Goal: Download file/media

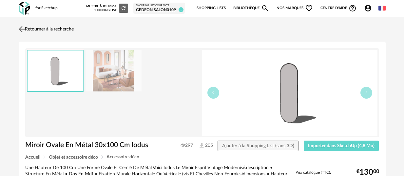
click at [50, 32] on link "Retourner à la recherche" at bounding box center [45, 29] width 57 height 14
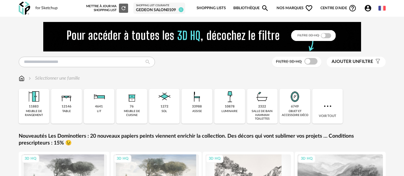
click at [261, 7] on icon "Magnify icon" at bounding box center [265, 8] width 8 height 8
click at [268, 8] on icon "Magnify icon" at bounding box center [265, 8] width 8 height 8
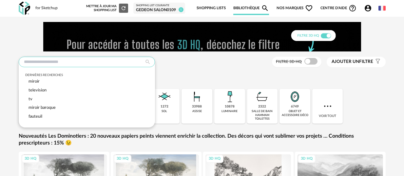
click at [92, 62] on input "text" at bounding box center [87, 62] width 136 height 10
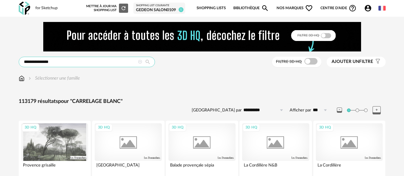
type input "**********"
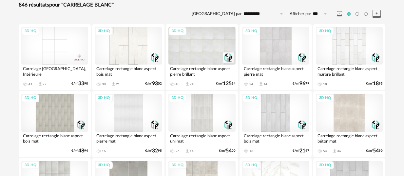
scroll to position [100, 0]
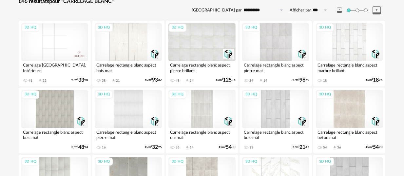
click at [59, 40] on div "3D HQ" at bounding box center [54, 42] width 67 height 38
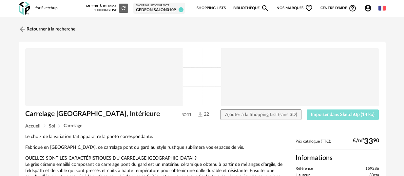
click at [328, 110] on button "Importer dans SketchUp (14 ko)" at bounding box center [342, 114] width 72 height 10
